Goal: Task Accomplishment & Management: Manage account settings

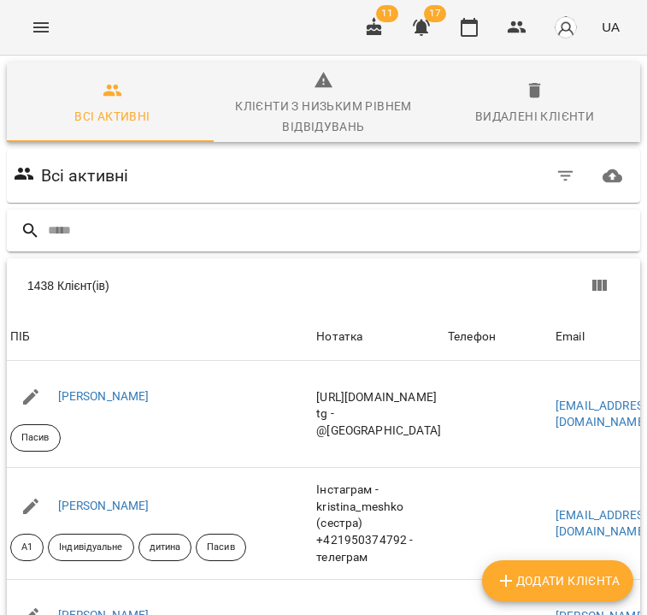
click at [345, 225] on input "text" at bounding box center [341, 230] width 586 height 28
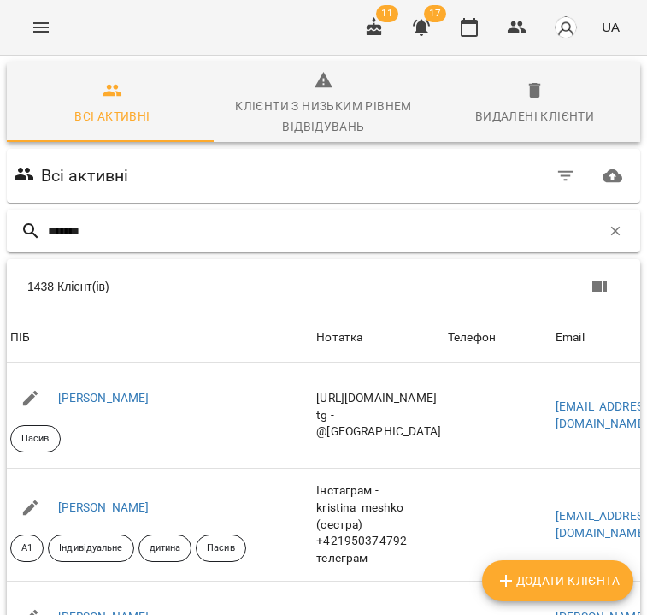
type input "*******"
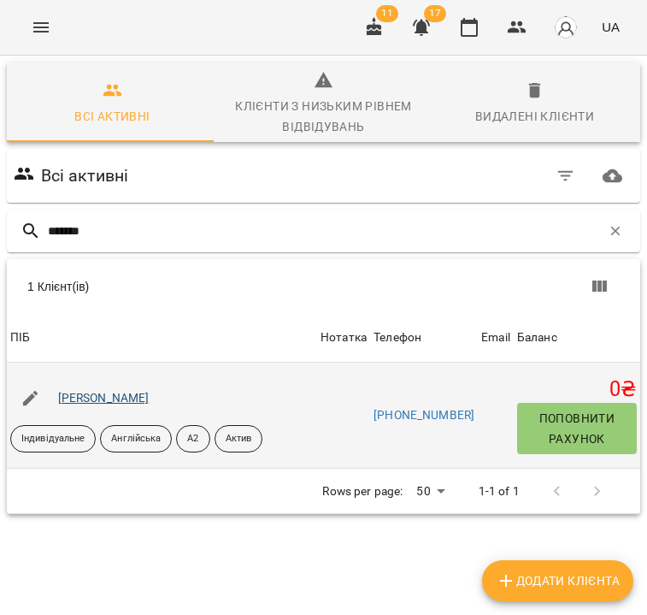
click at [150, 399] on link "[PERSON_NAME]" at bounding box center [103, 398] width 91 height 14
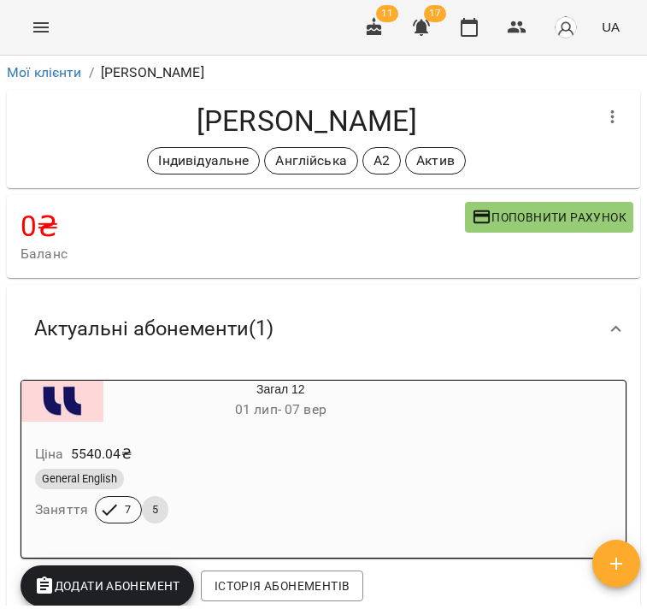
click at [331, 476] on div "General English" at bounding box center [239, 478] width 409 height 21
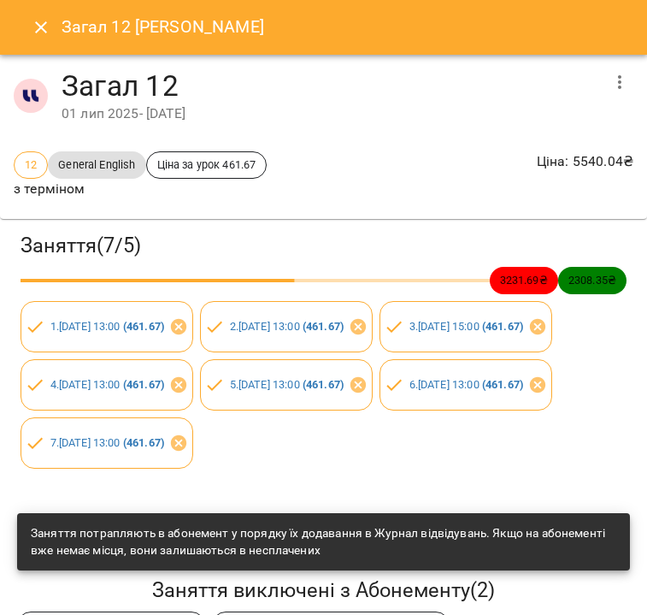
click at [609, 83] on icon "button" at bounding box center [619, 82] width 21 height 21
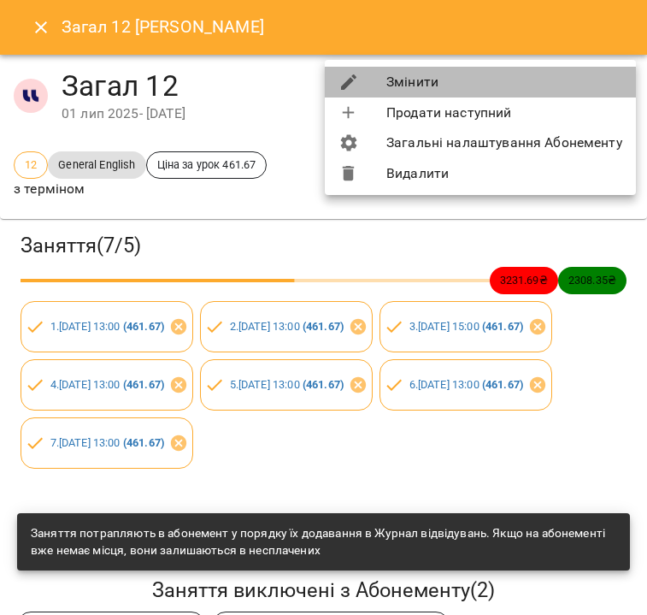
click at [580, 88] on li "Змінити" at bounding box center [480, 82] width 311 height 31
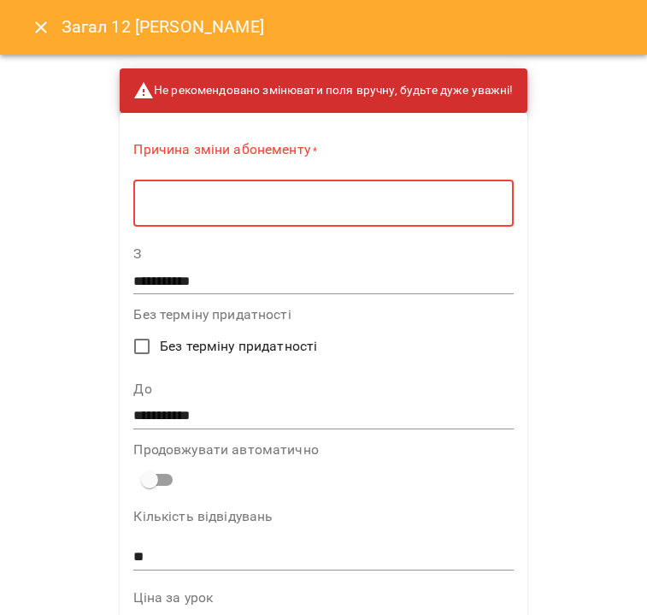
click at [291, 197] on textarea at bounding box center [323, 203] width 356 height 15
type textarea "*"
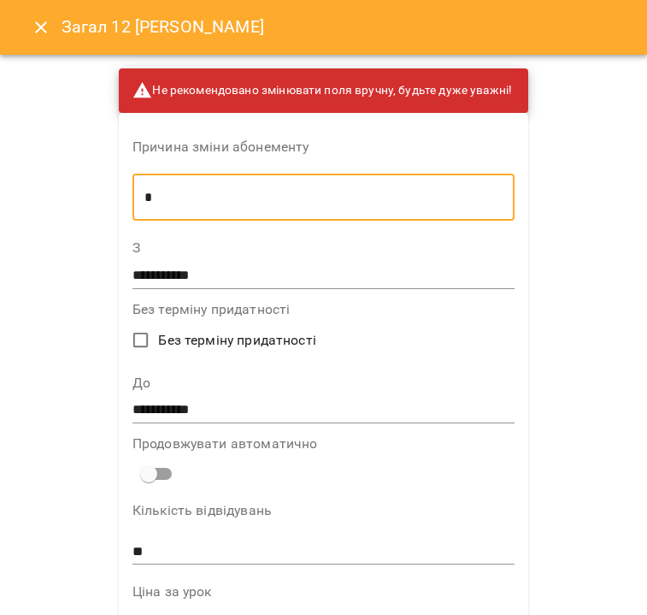
type textarea "*"
click at [222, 397] on input "**********" at bounding box center [323, 410] width 382 height 27
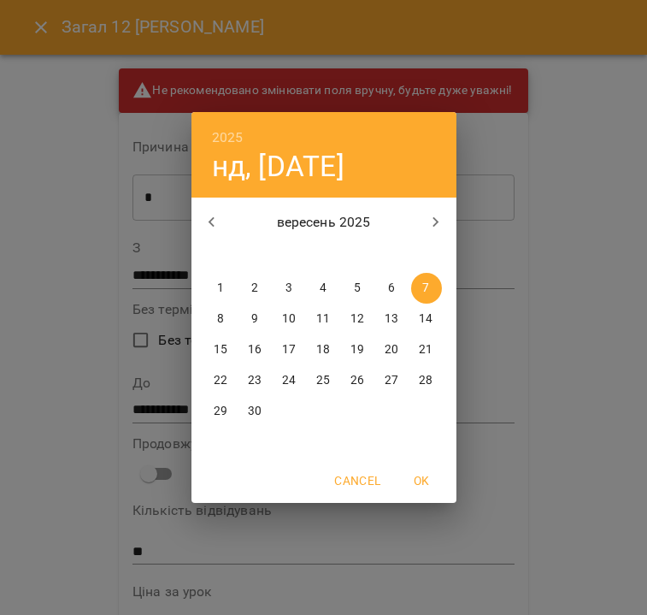
click at [228, 348] on span "15" at bounding box center [221, 349] width 31 height 17
type input "**********"
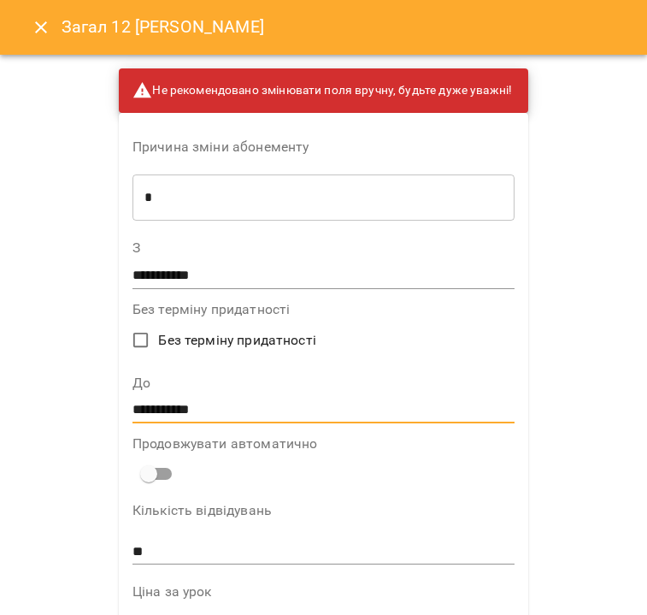
scroll to position [1102, 0]
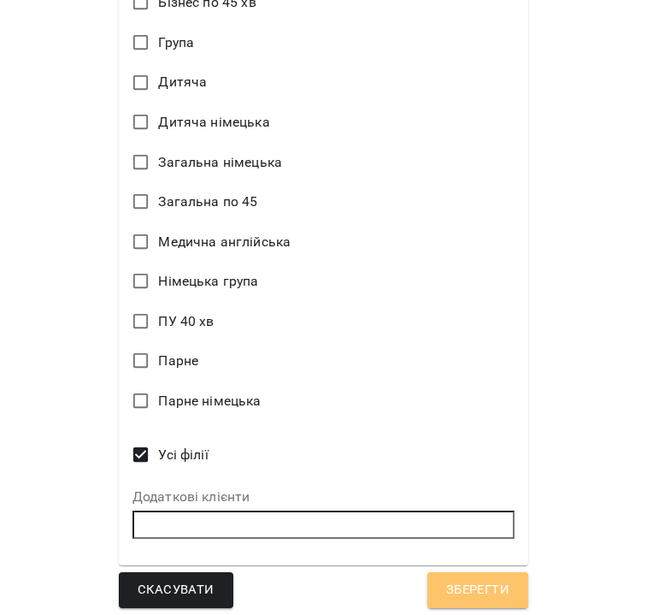
click at [497, 583] on span "Зберегти" at bounding box center [477, 590] width 63 height 22
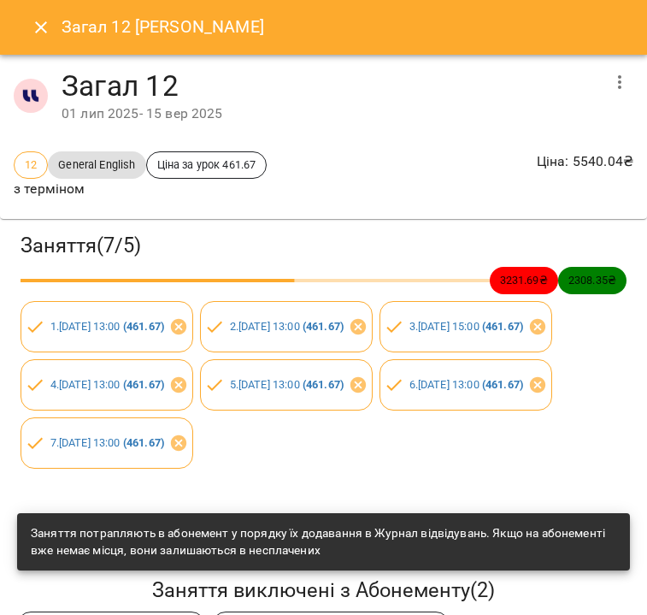
click at [50, 26] on icon "Close" at bounding box center [41, 27] width 21 height 21
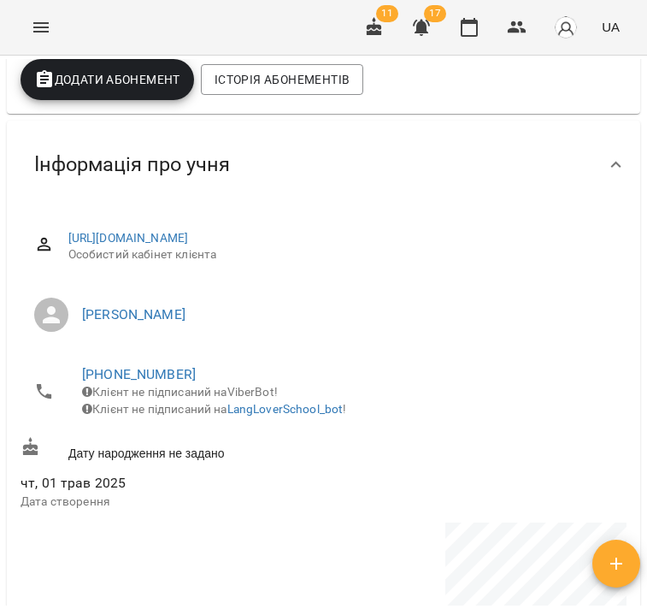
scroll to position [0, 0]
